Goal: Register for event/course

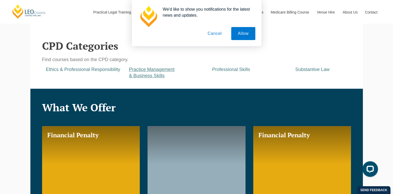
scroll to position [326, 0]
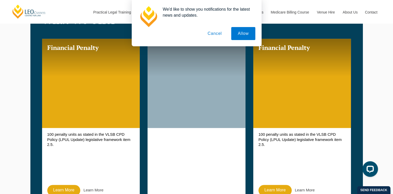
scroll to position [348, 0]
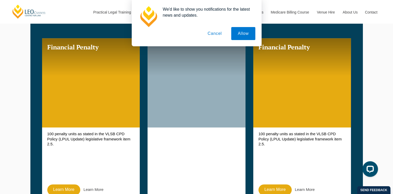
click at [214, 36] on button "Cancel" at bounding box center [214, 33] width 27 height 13
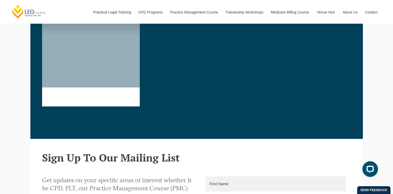
scroll to position [552, 0]
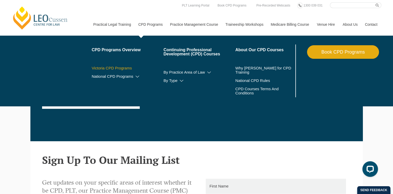
click at [122, 69] on link "Victoria CPD Programs" at bounding box center [128, 68] width 72 height 4
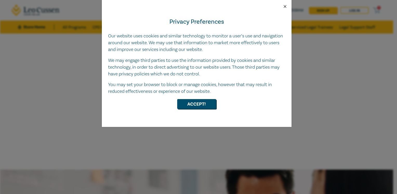
click at [286, 9] on button "Close" at bounding box center [285, 6] width 5 height 5
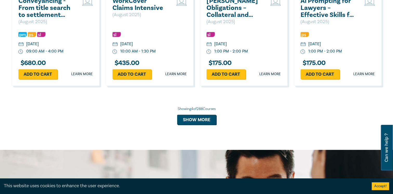
scroll to position [410, 0]
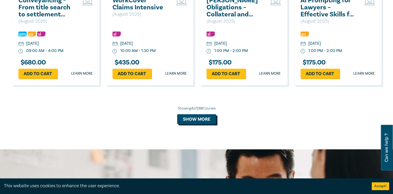
click at [200, 118] on button "Show more" at bounding box center [196, 119] width 39 height 10
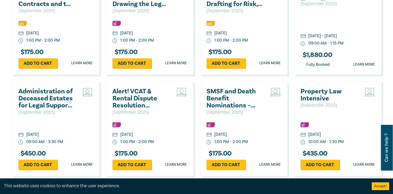
scroll to position [522, 0]
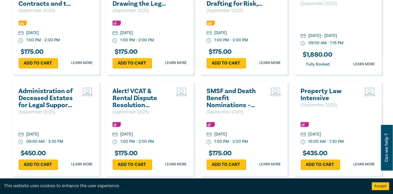
click at [49, 96] on h2 "Administration of Deceased Estates for Legal Support Staff (Sept 2025)" at bounding box center [46, 98] width 56 height 21
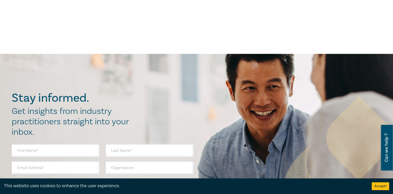
scroll to position [290, 0]
